Goal: Find specific page/section: Find specific page/section

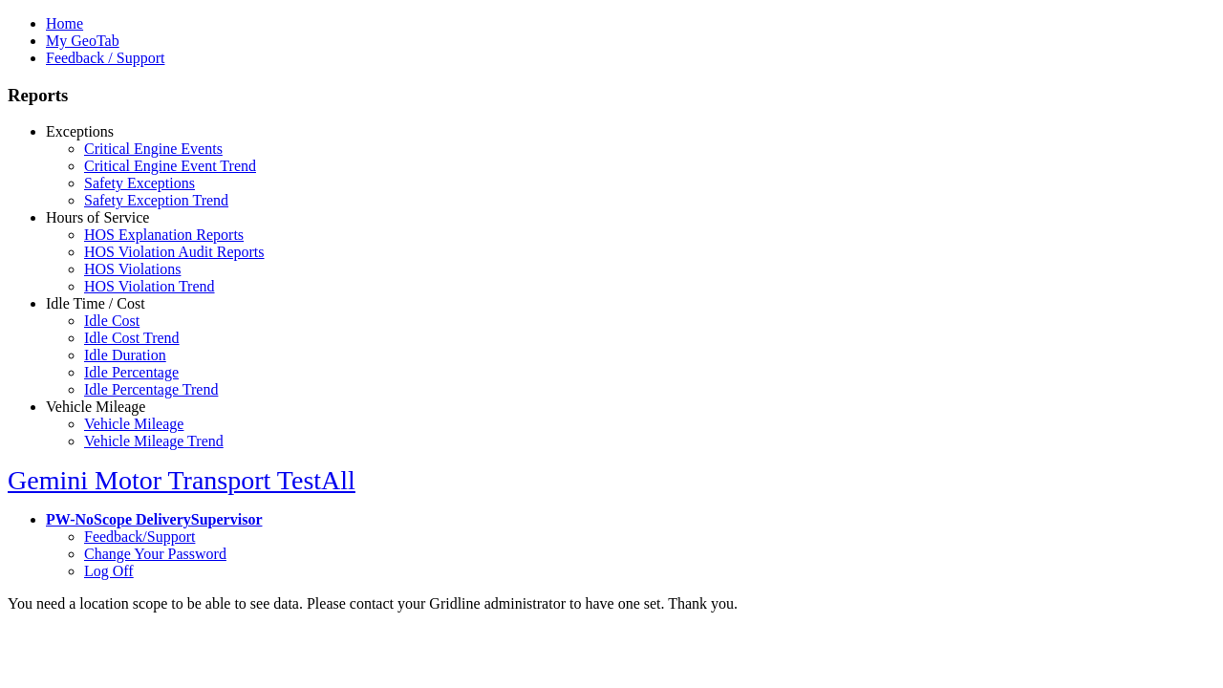
click at [110, 140] on link "Exceptions" at bounding box center [80, 131] width 68 height 16
click at [124, 191] on link "Safety Exceptions" at bounding box center [139, 183] width 111 height 16
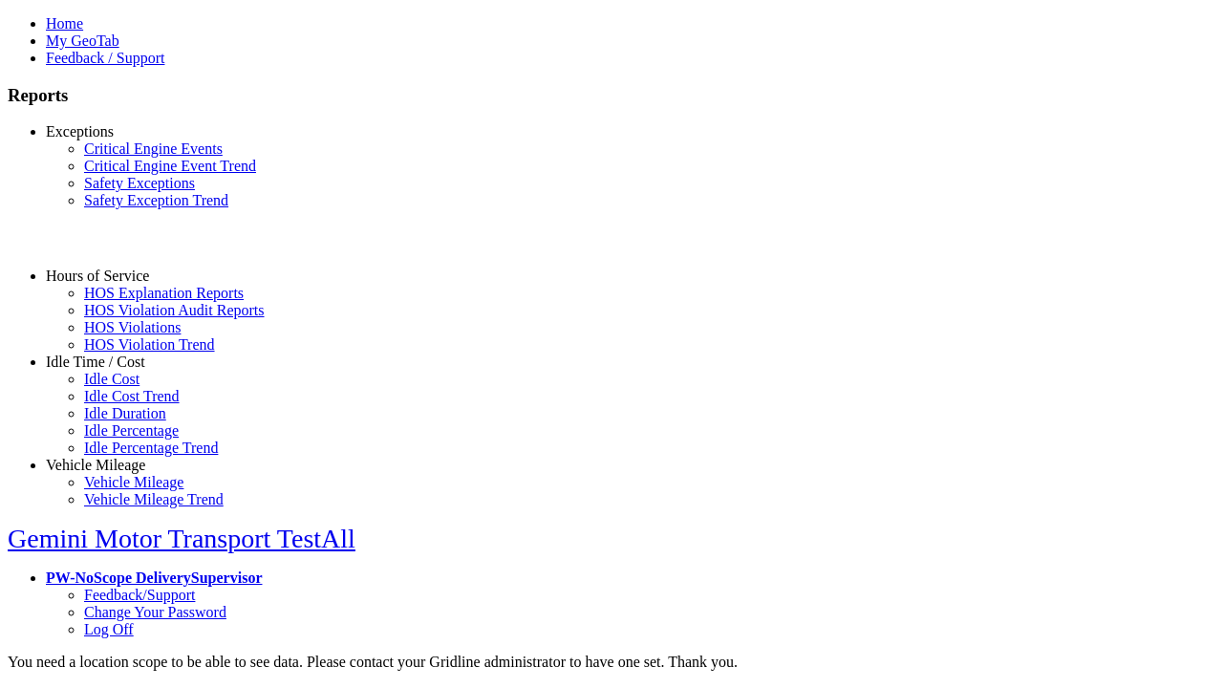
select select "**"
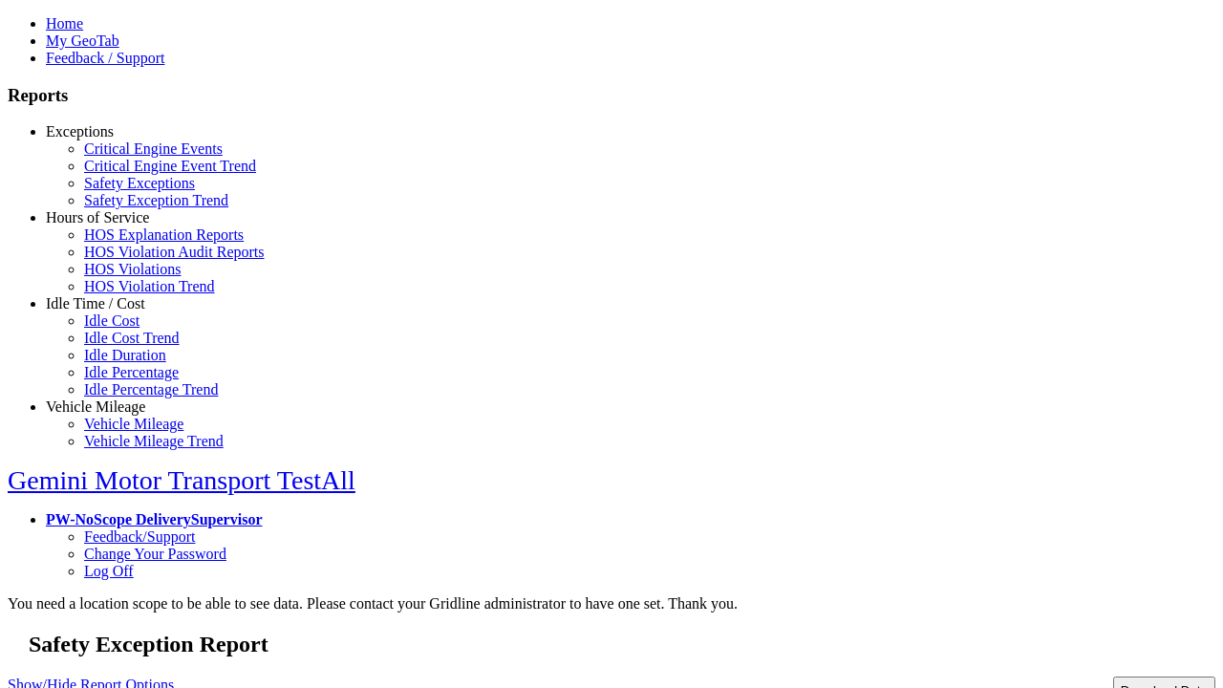
type input "**********"
